Goal: Task Accomplishment & Management: Manage account settings

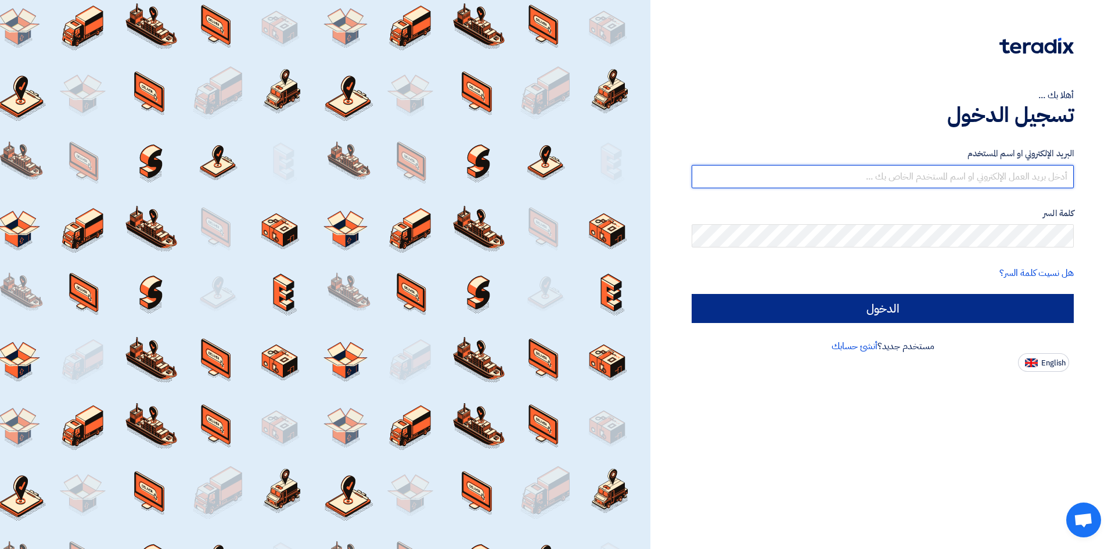
type input "[EMAIL_ADDRESS][DOMAIN_NAME]"
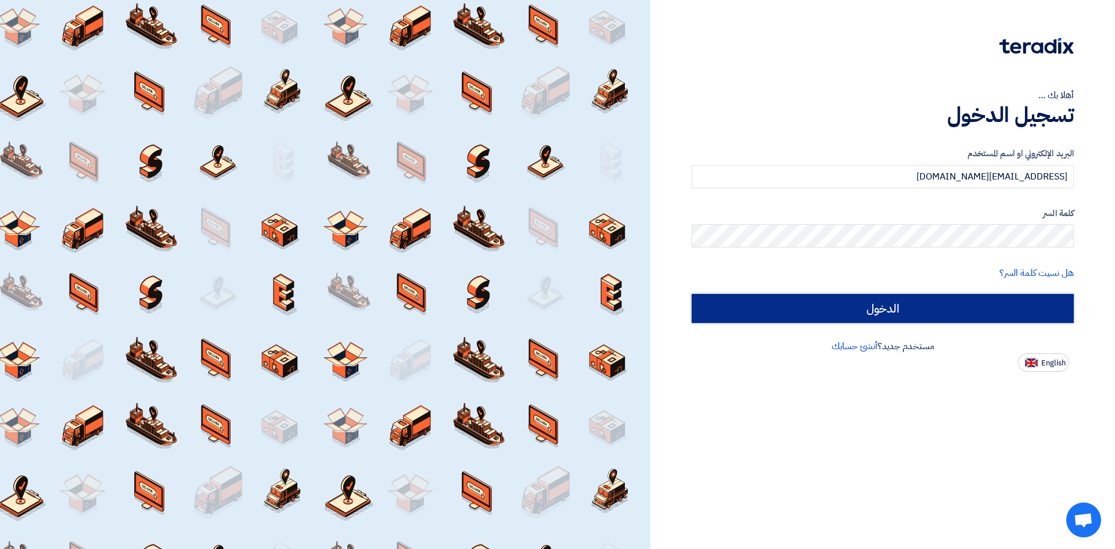
click at [912, 300] on input "الدخول" at bounding box center [883, 308] width 382 height 29
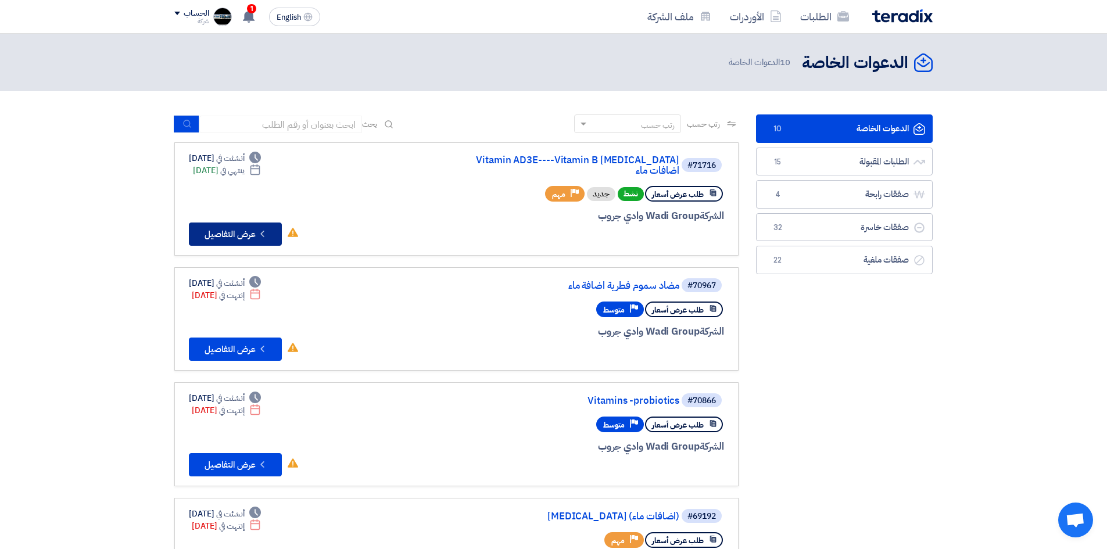
click at [243, 225] on button "Check details عرض التفاصيل" at bounding box center [235, 233] width 93 height 23
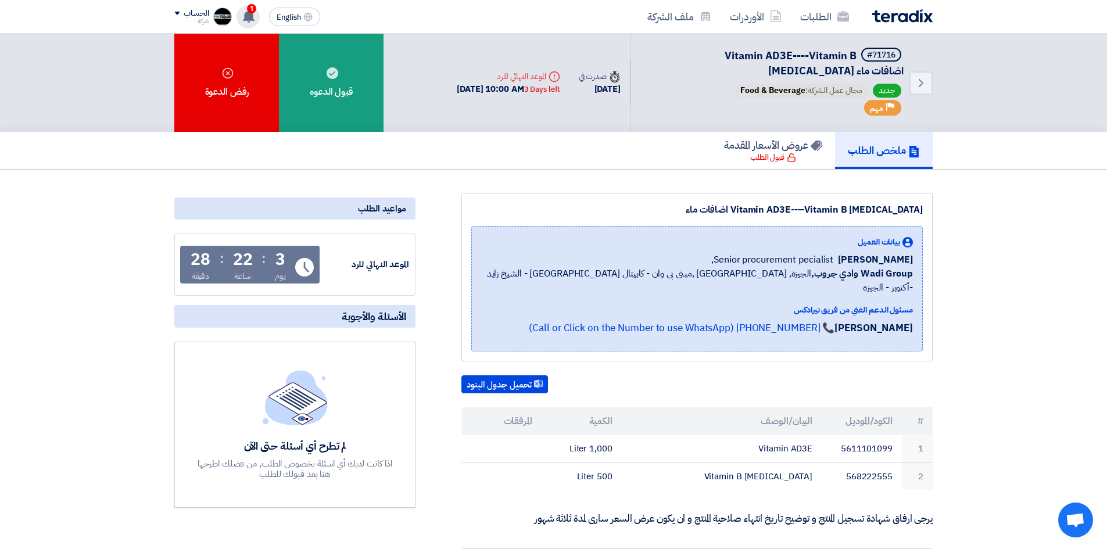
click at [254, 20] on use at bounding box center [249, 16] width 12 height 13
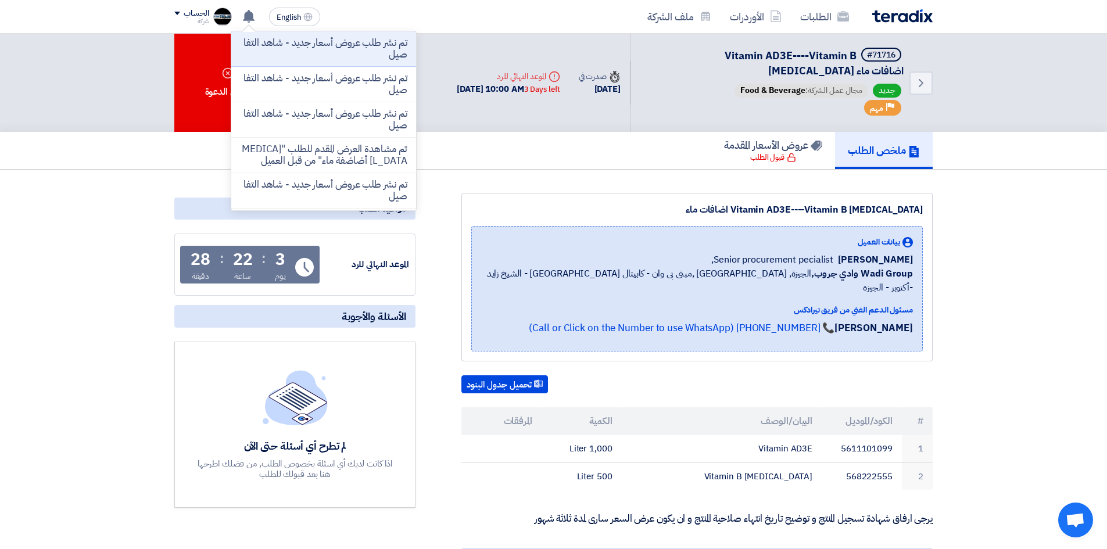
click at [518, 123] on div "Back #71716 Vitamin AD3E----Vitamin B [MEDICAL_DATA] اضافات ماء جديد مجال عمل ا…" at bounding box center [689, 83] width 485 height 98
